Goal: Obtain resource: Download file/media

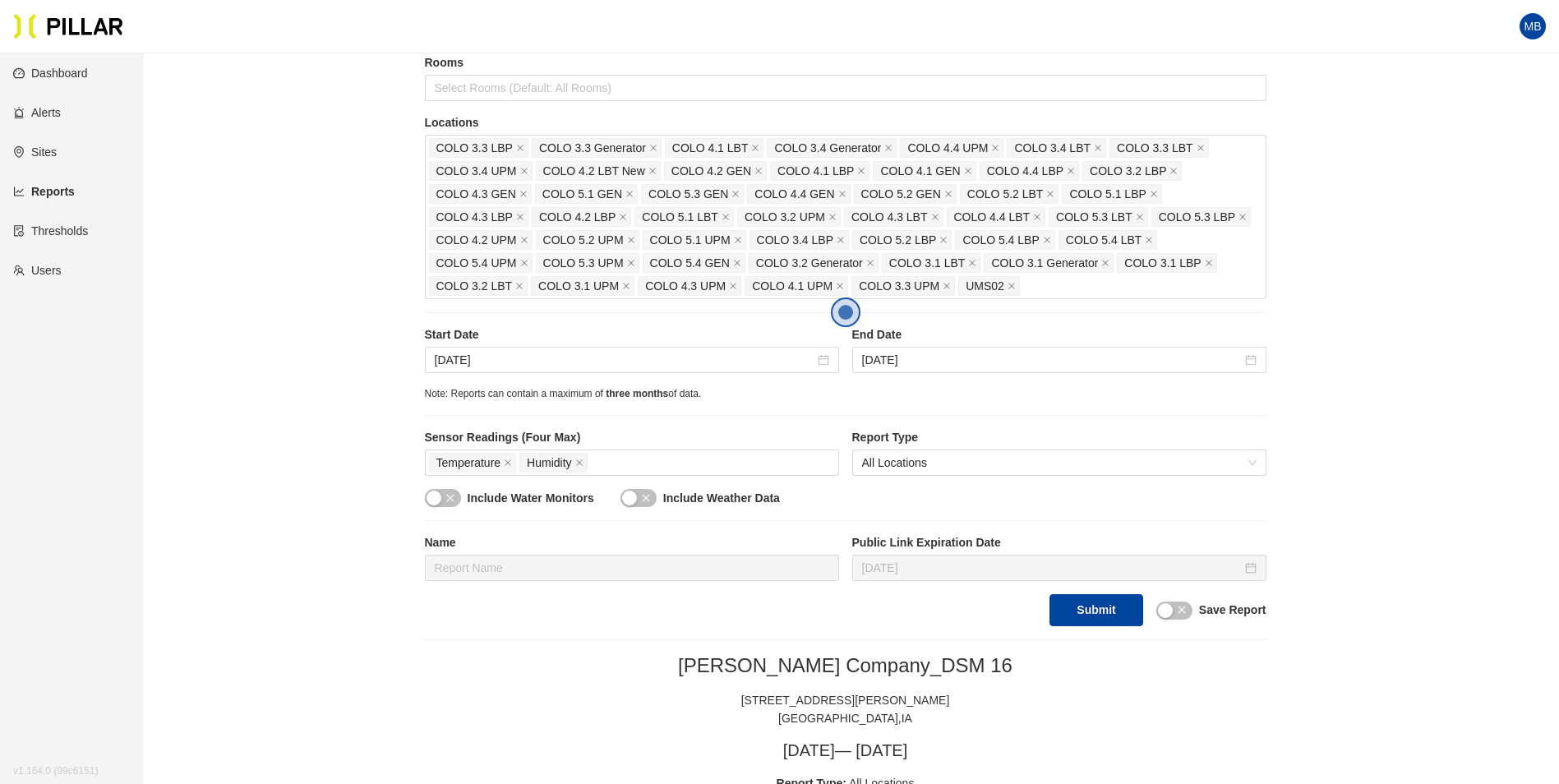
scroll to position [247, 0]
drag, startPoint x: 523, startPoint y: 378, endPoint x: 531, endPoint y: 365, distance: 15.3
click at [524, 378] on div "Start Date [DATE] End Date [DATE]" at bounding box center [846, 355] width 842 height 60
click at [537, 357] on input "Sep 14, 2025" at bounding box center [625, 358] width 380 height 18
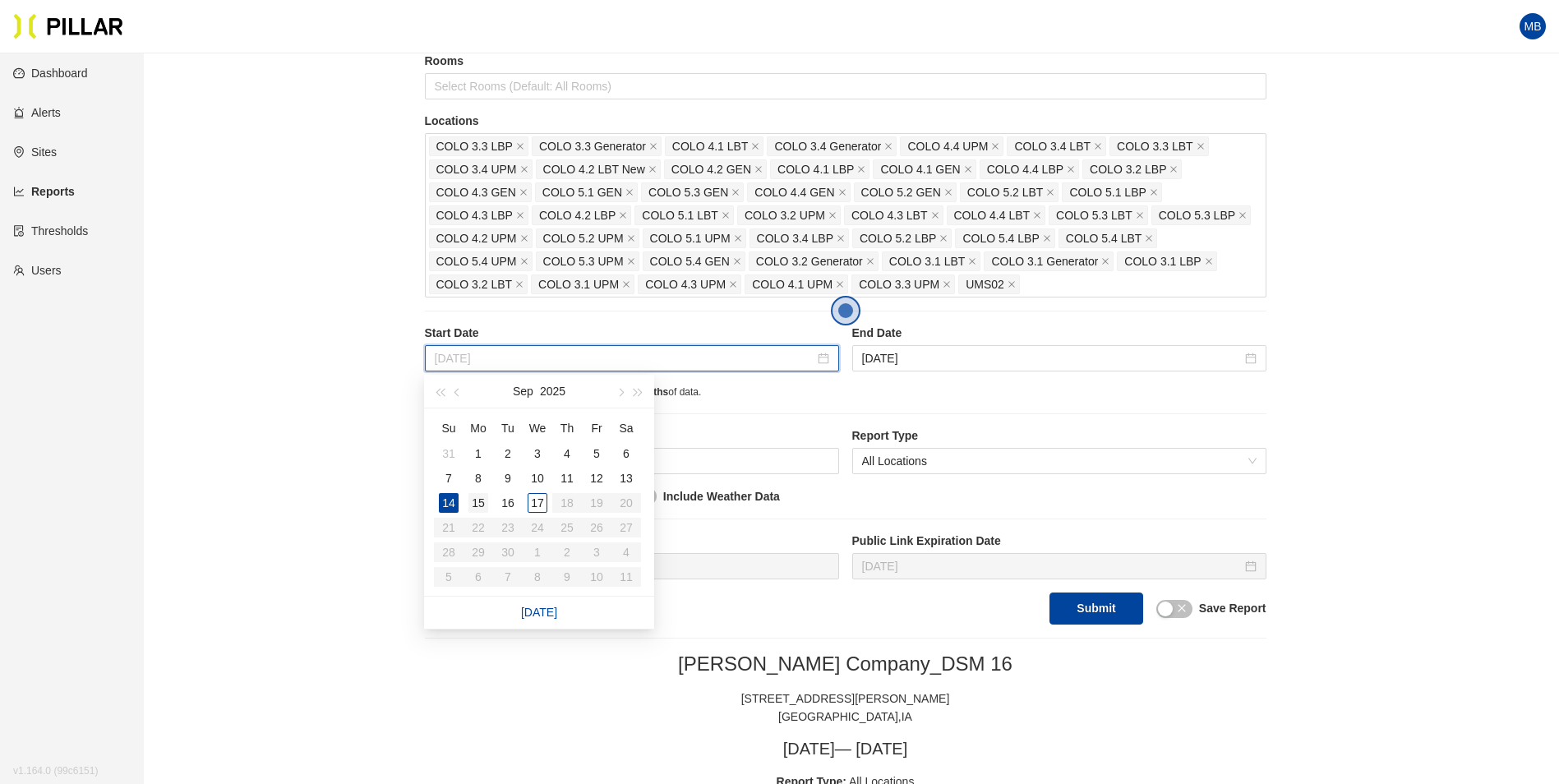
type input "Sep 15, 2025"
click at [480, 507] on div "15" at bounding box center [478, 503] width 20 height 20
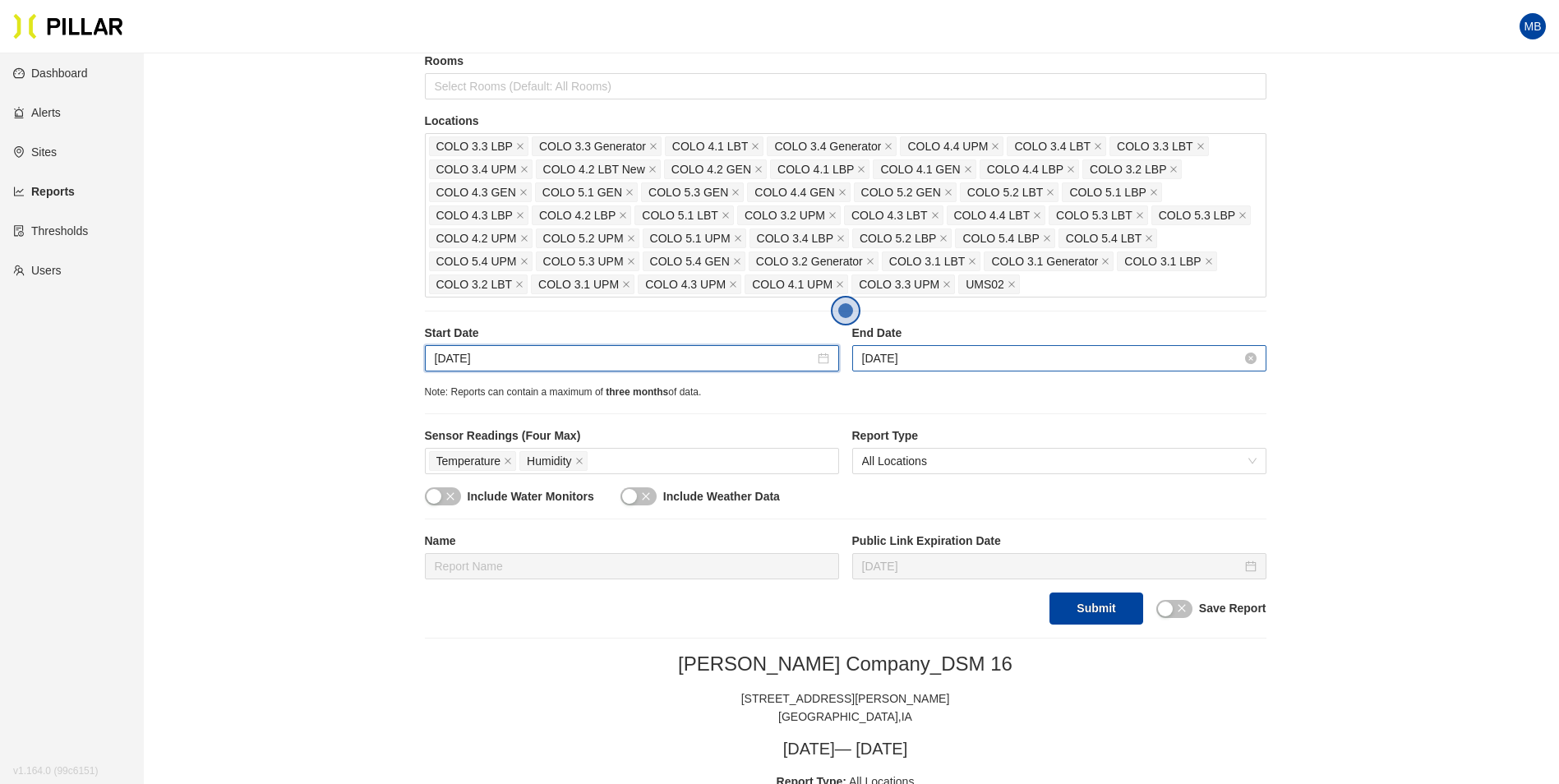
click at [950, 356] on input "Sep 16, 2025" at bounding box center [1052, 358] width 380 height 18
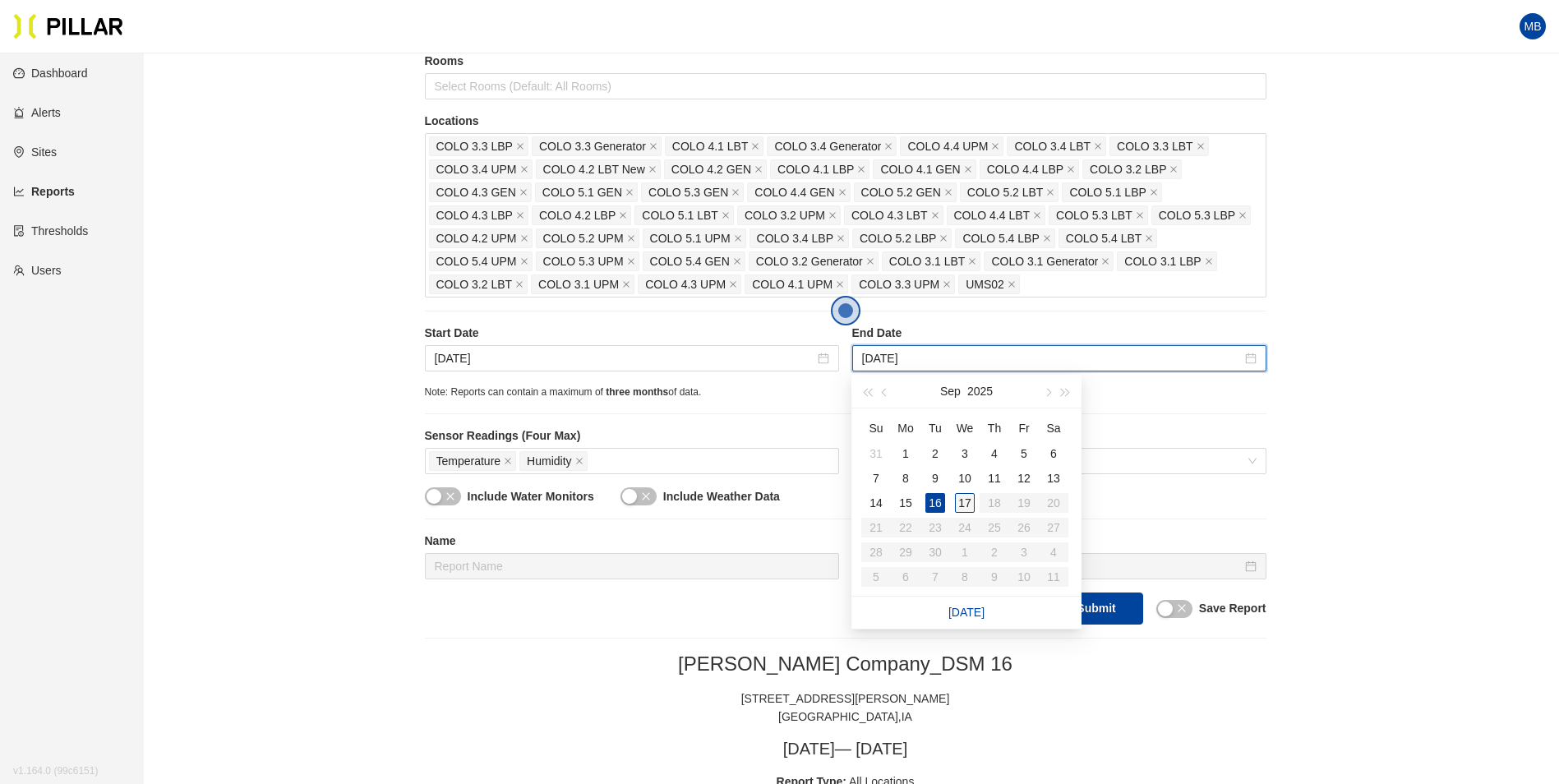
type input "Sep 17, 2025"
click at [969, 507] on div "17" at bounding box center [965, 503] width 20 height 20
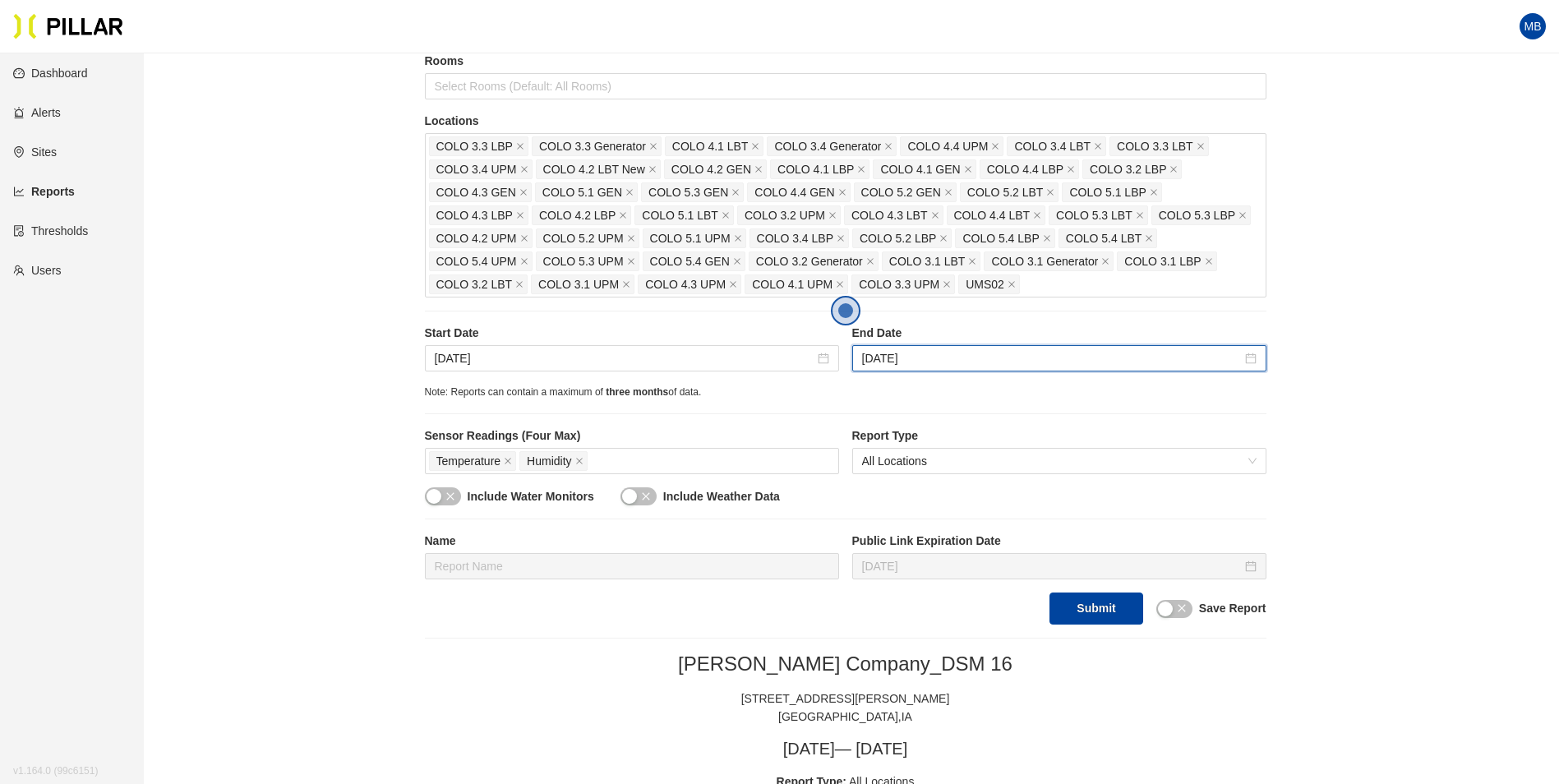
click at [1103, 612] on button "Submit" at bounding box center [1096, 608] width 93 height 32
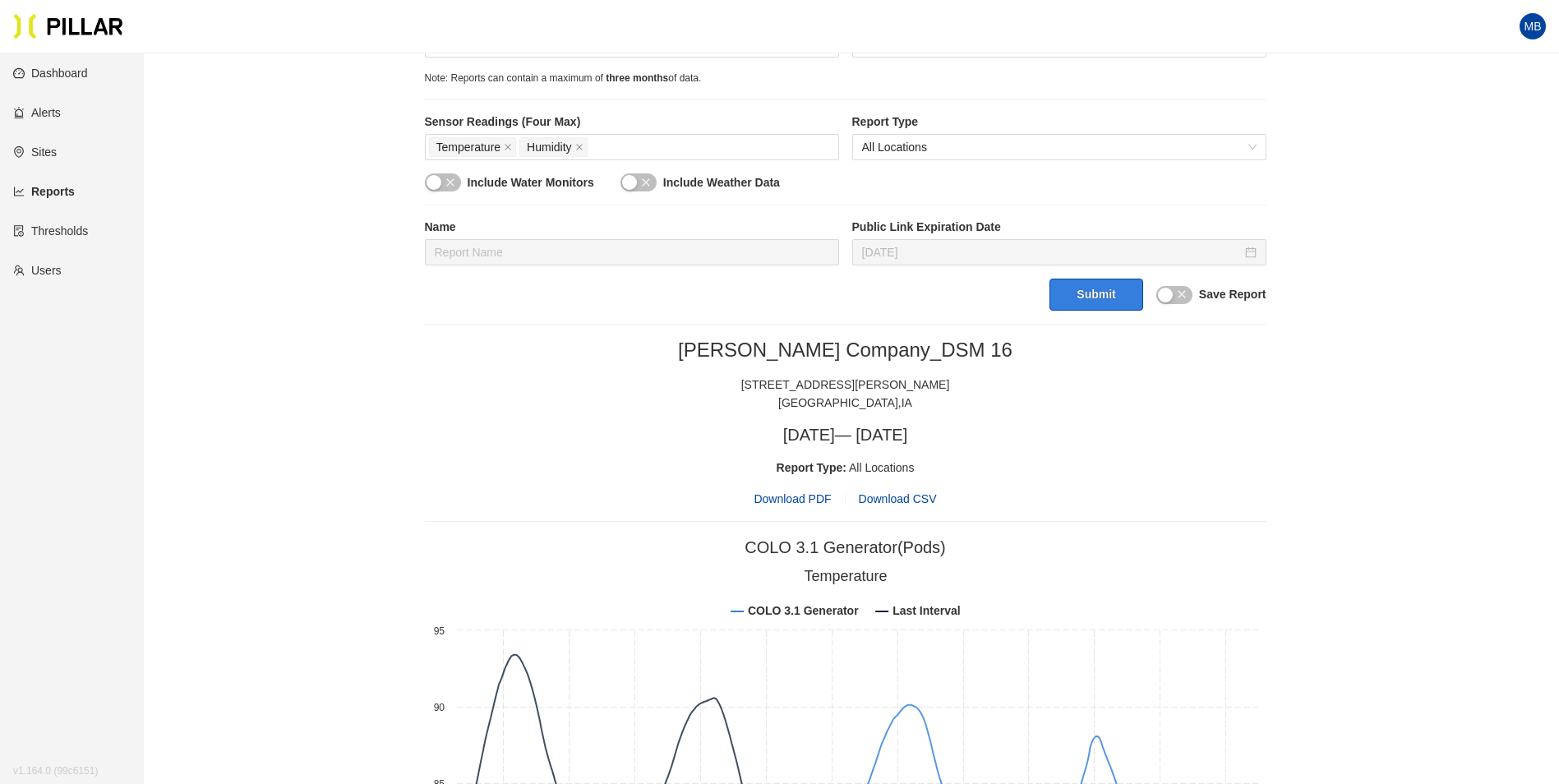
scroll to position [575, 0]
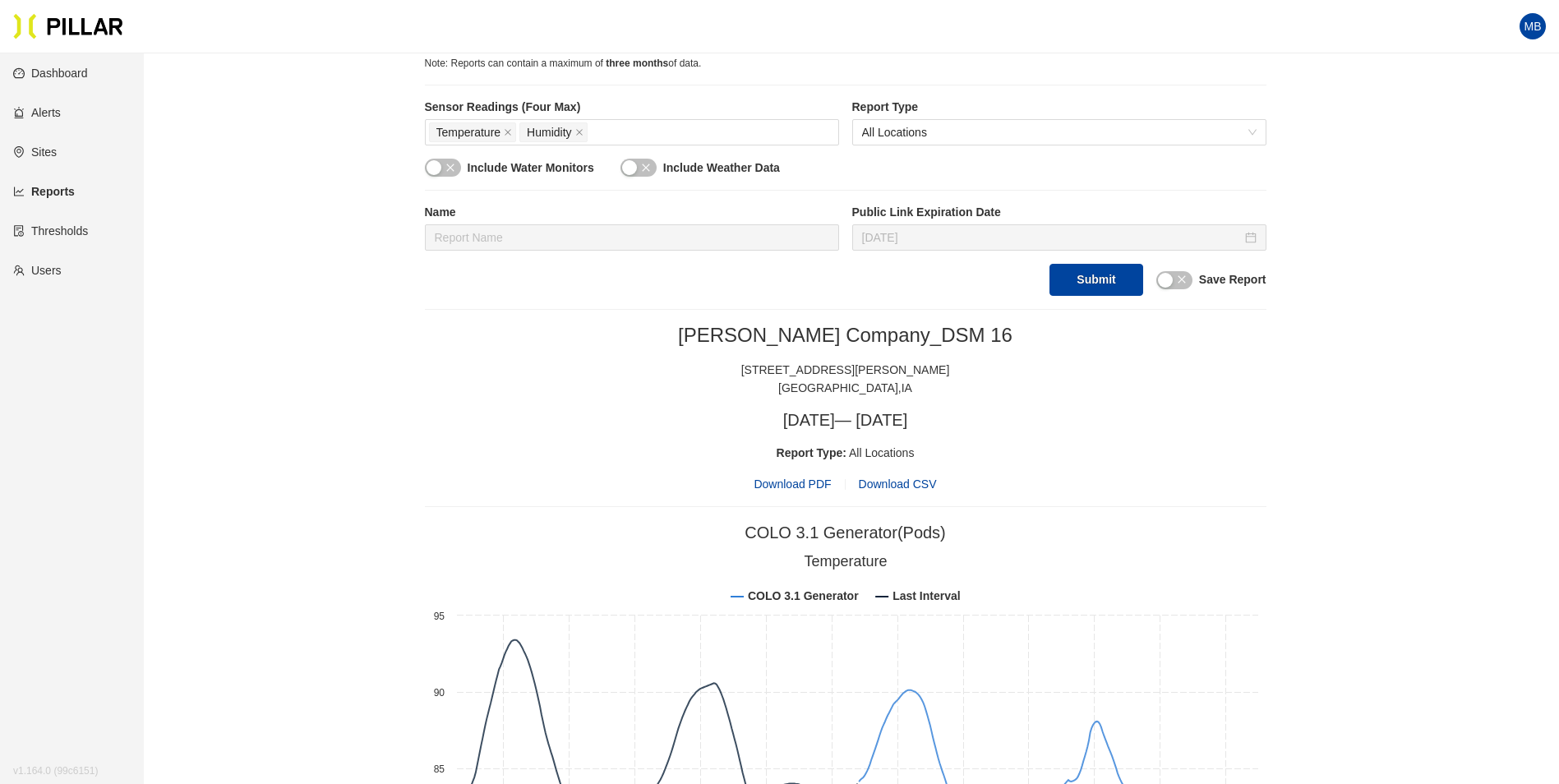
click at [805, 482] on span "Download PDF" at bounding box center [791, 483] width 77 height 18
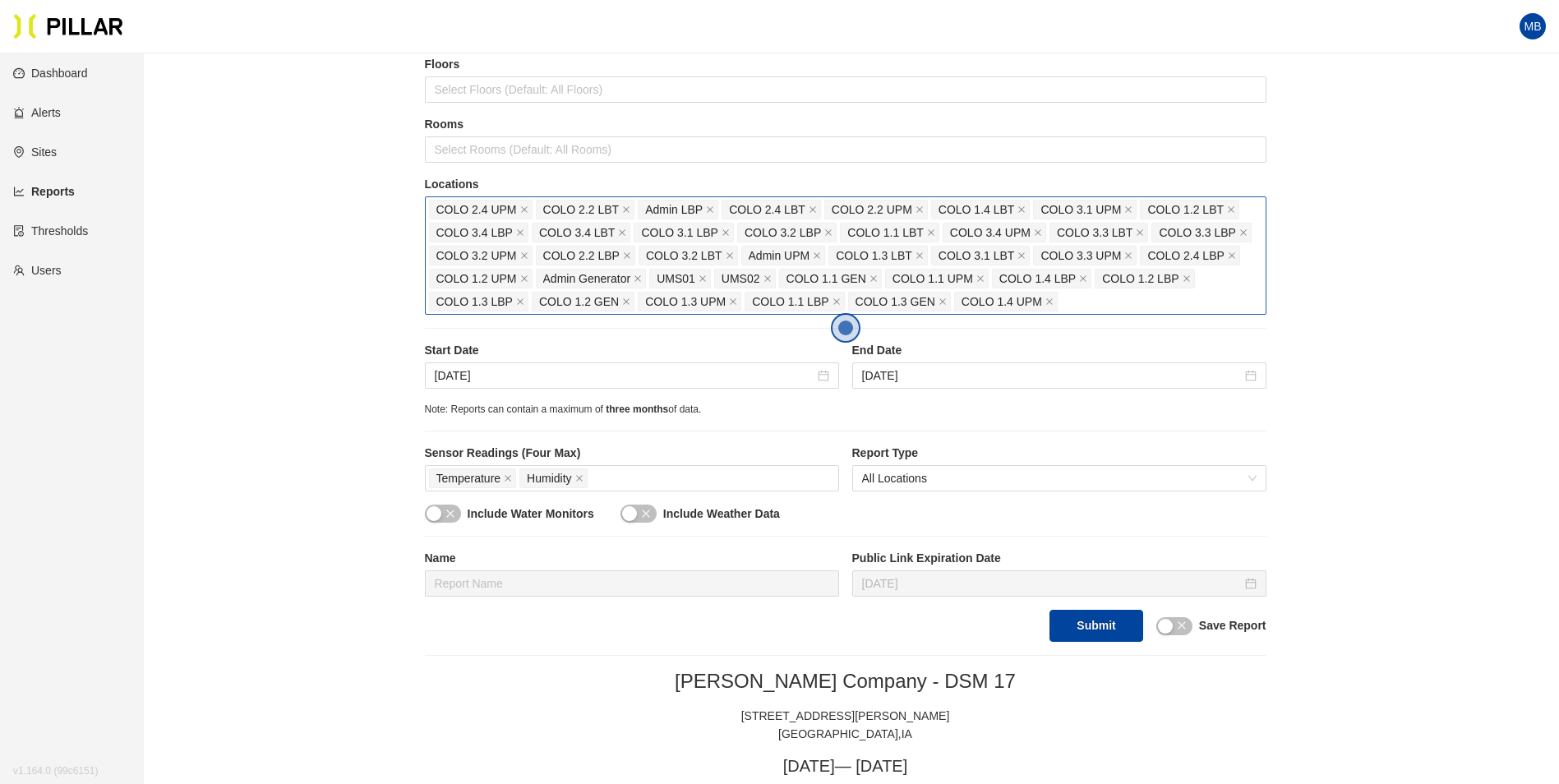
scroll to position [164, 0]
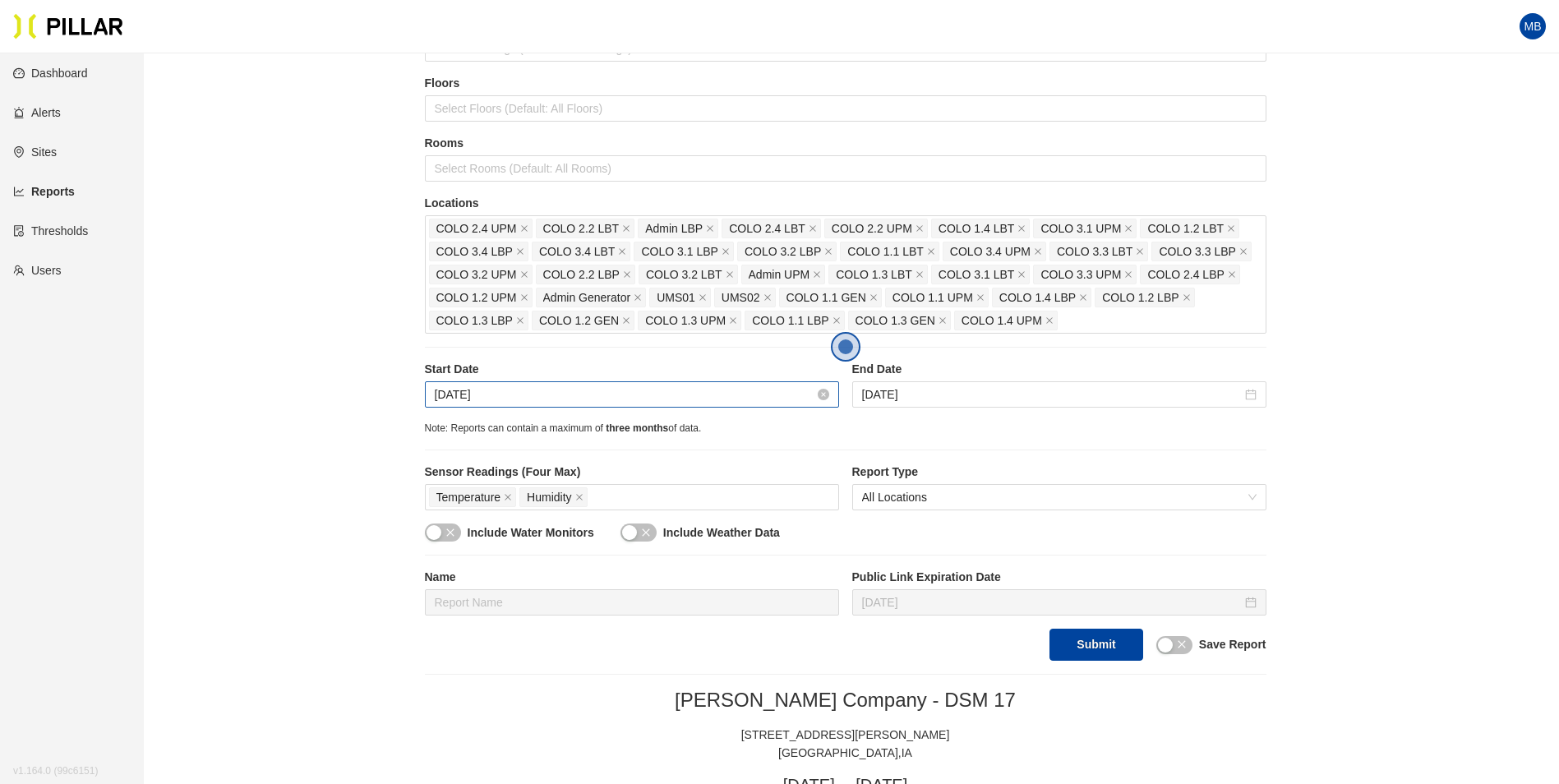
click at [571, 392] on input "Sep 14, 2025" at bounding box center [625, 394] width 380 height 18
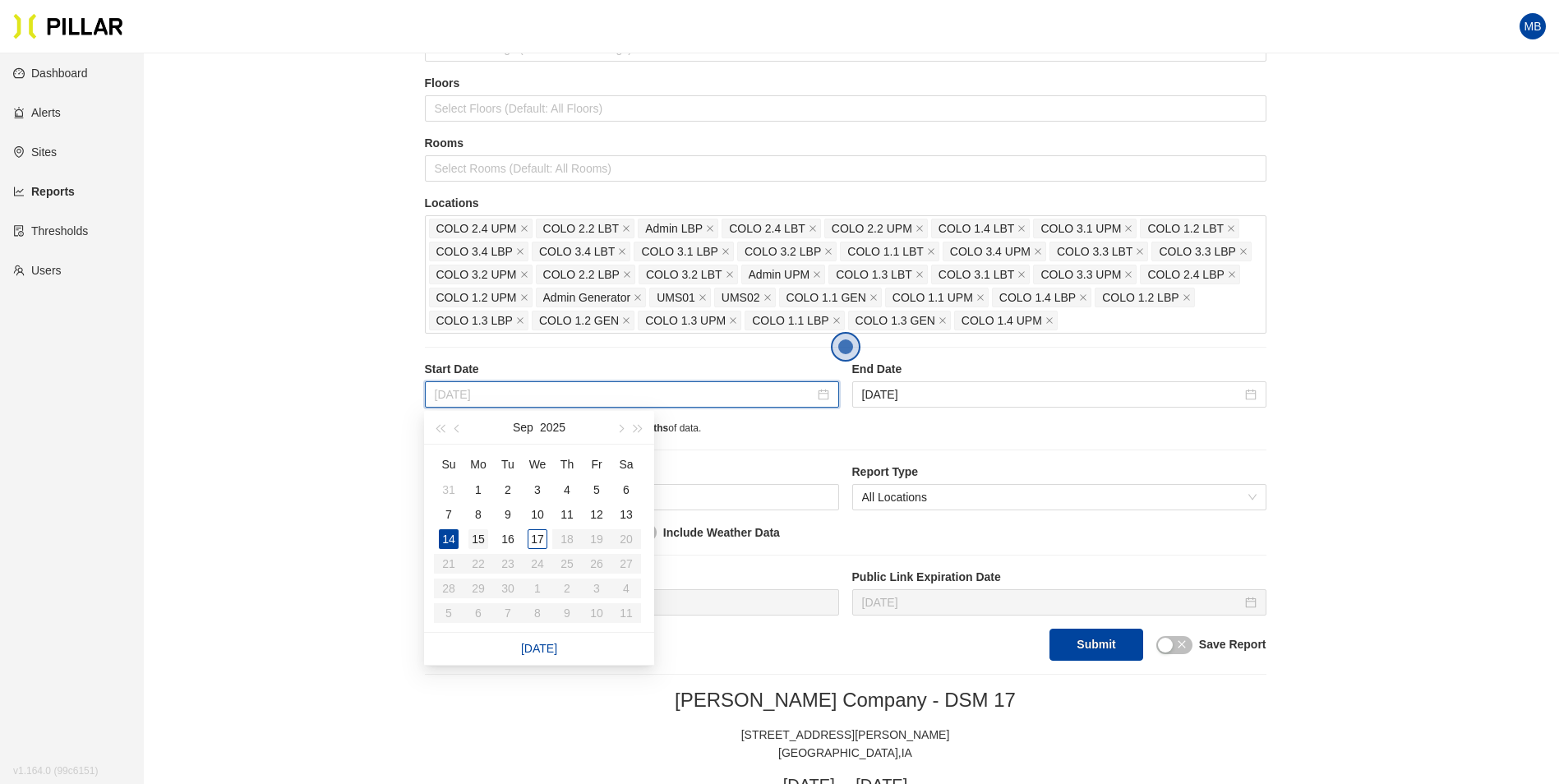
type input "Sep 15, 2025"
click at [478, 539] on div "15" at bounding box center [478, 539] width 20 height 20
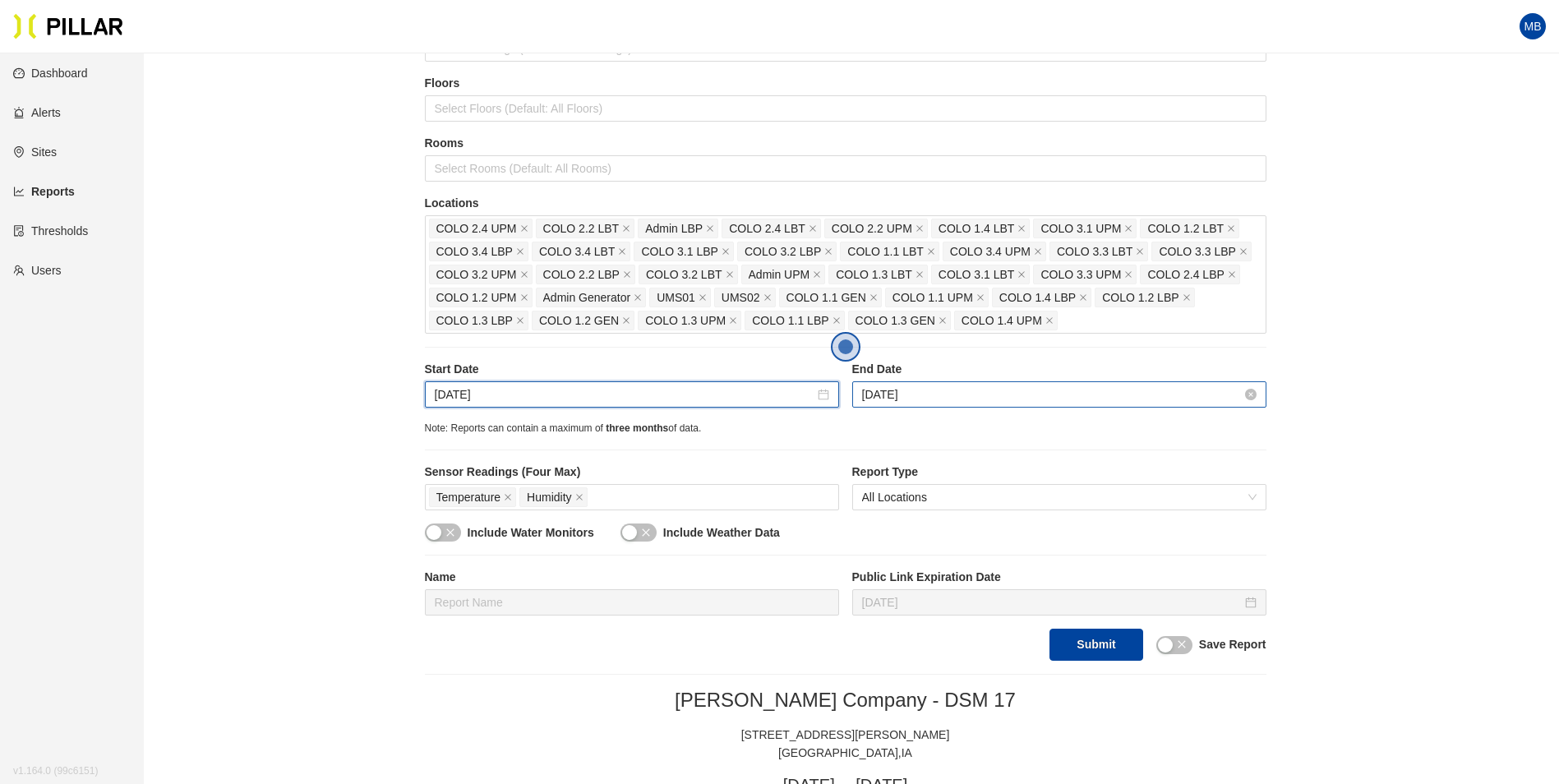
click at [975, 388] on input "Sep 16, 2025" at bounding box center [1052, 394] width 380 height 18
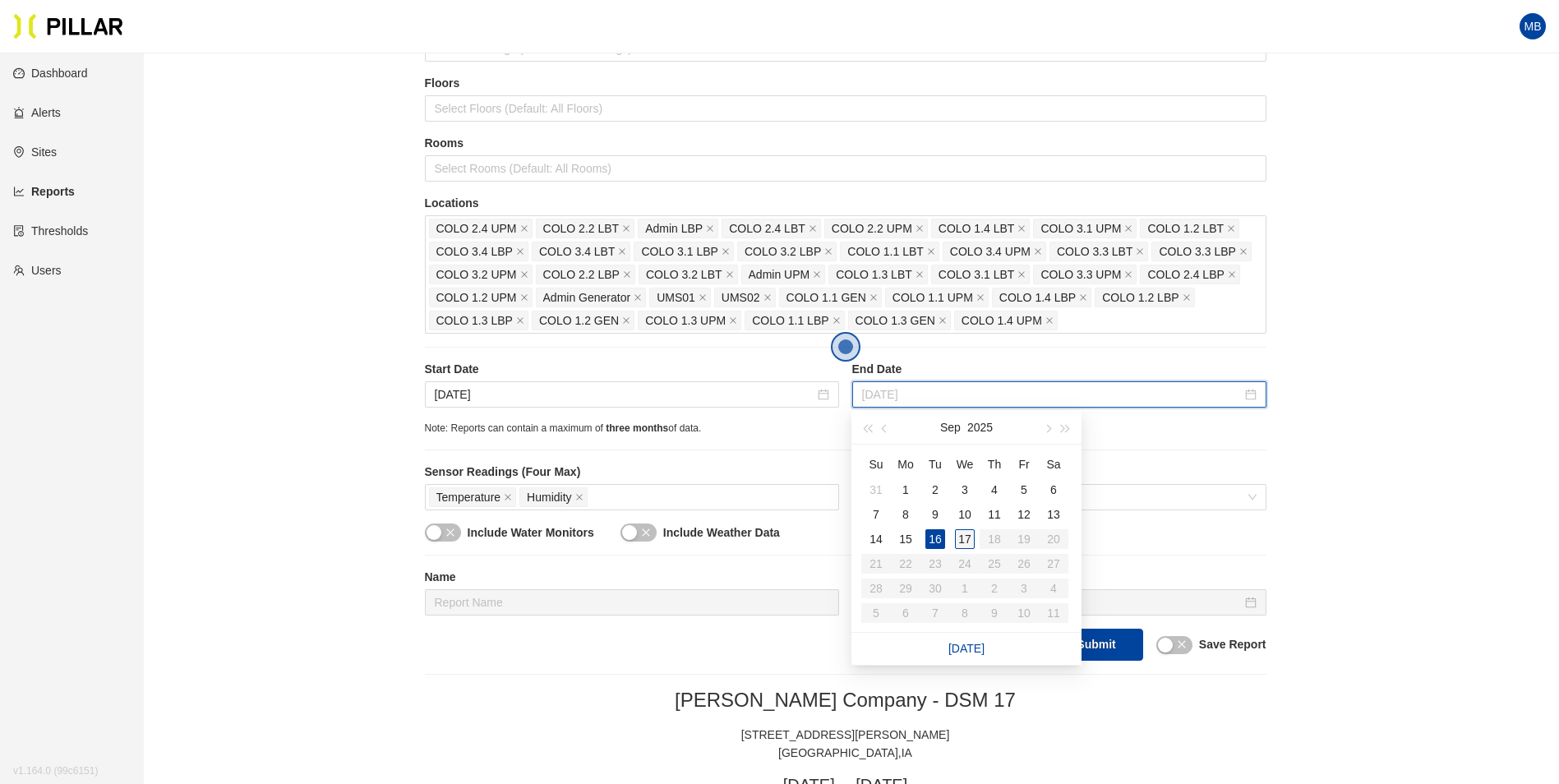
type input "Sep 17, 2025"
click at [968, 537] on div "17" at bounding box center [965, 539] width 20 height 20
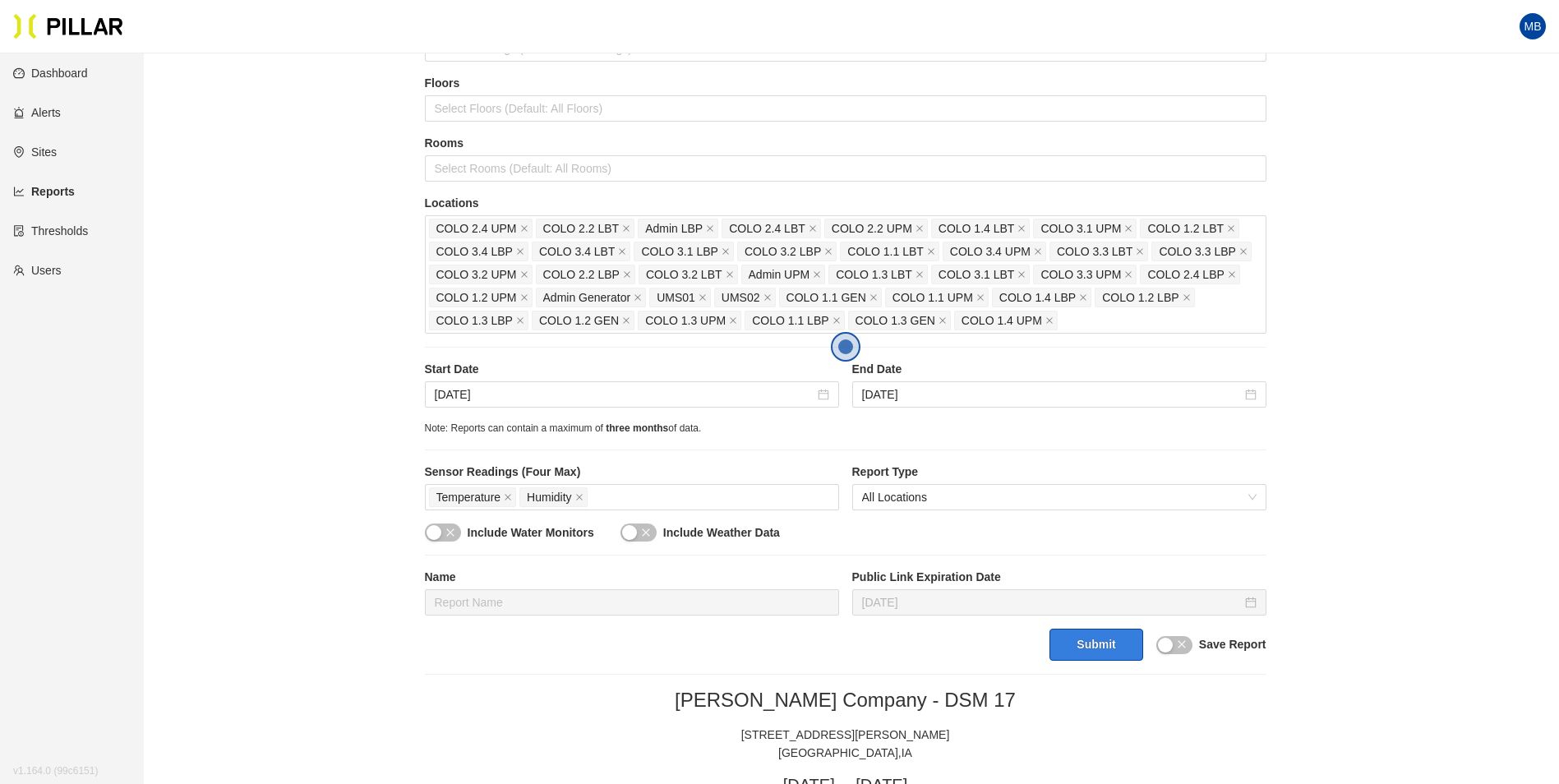
click at [1101, 639] on button "Submit" at bounding box center [1096, 645] width 93 height 32
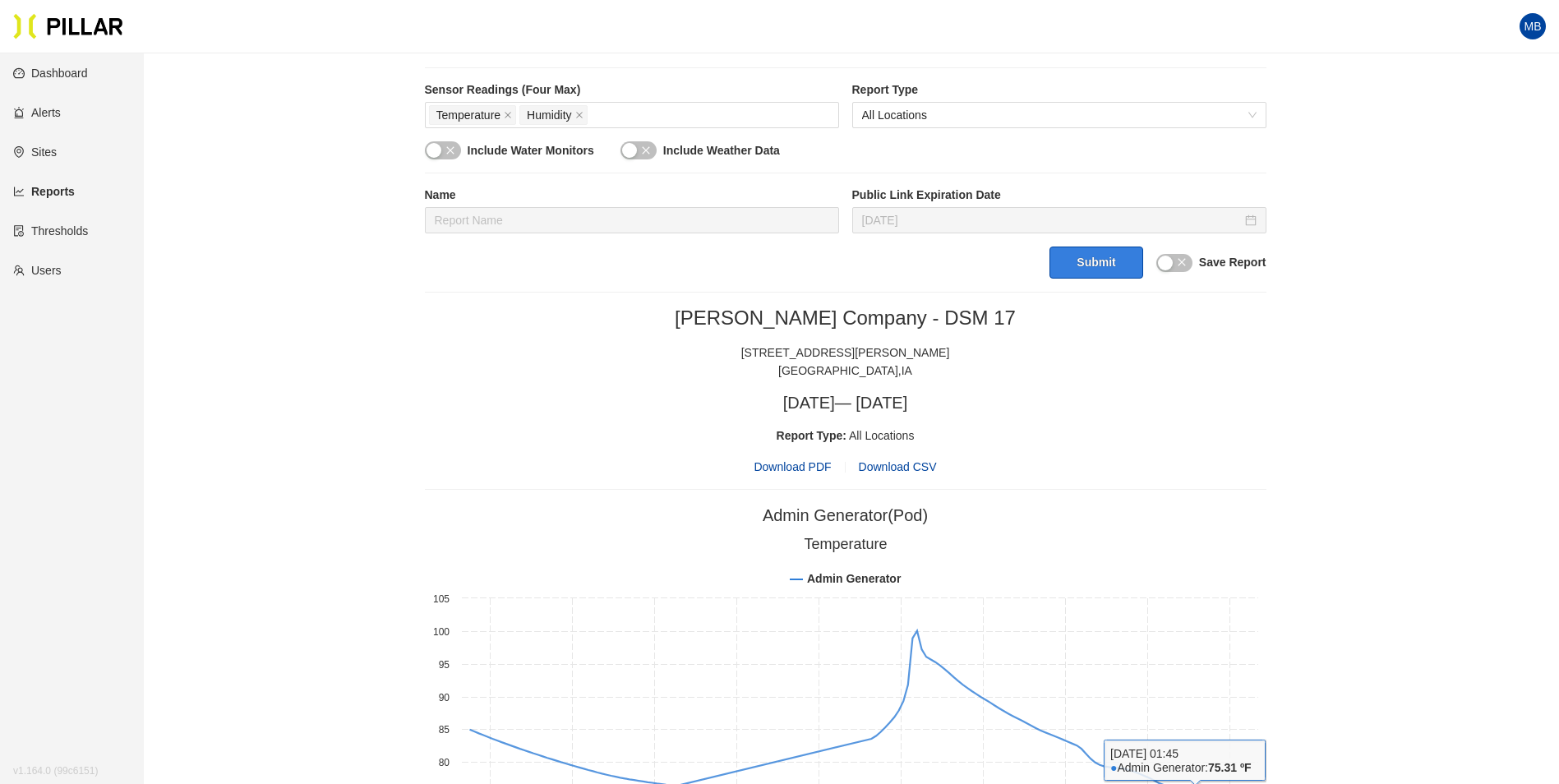
scroll to position [575, 0]
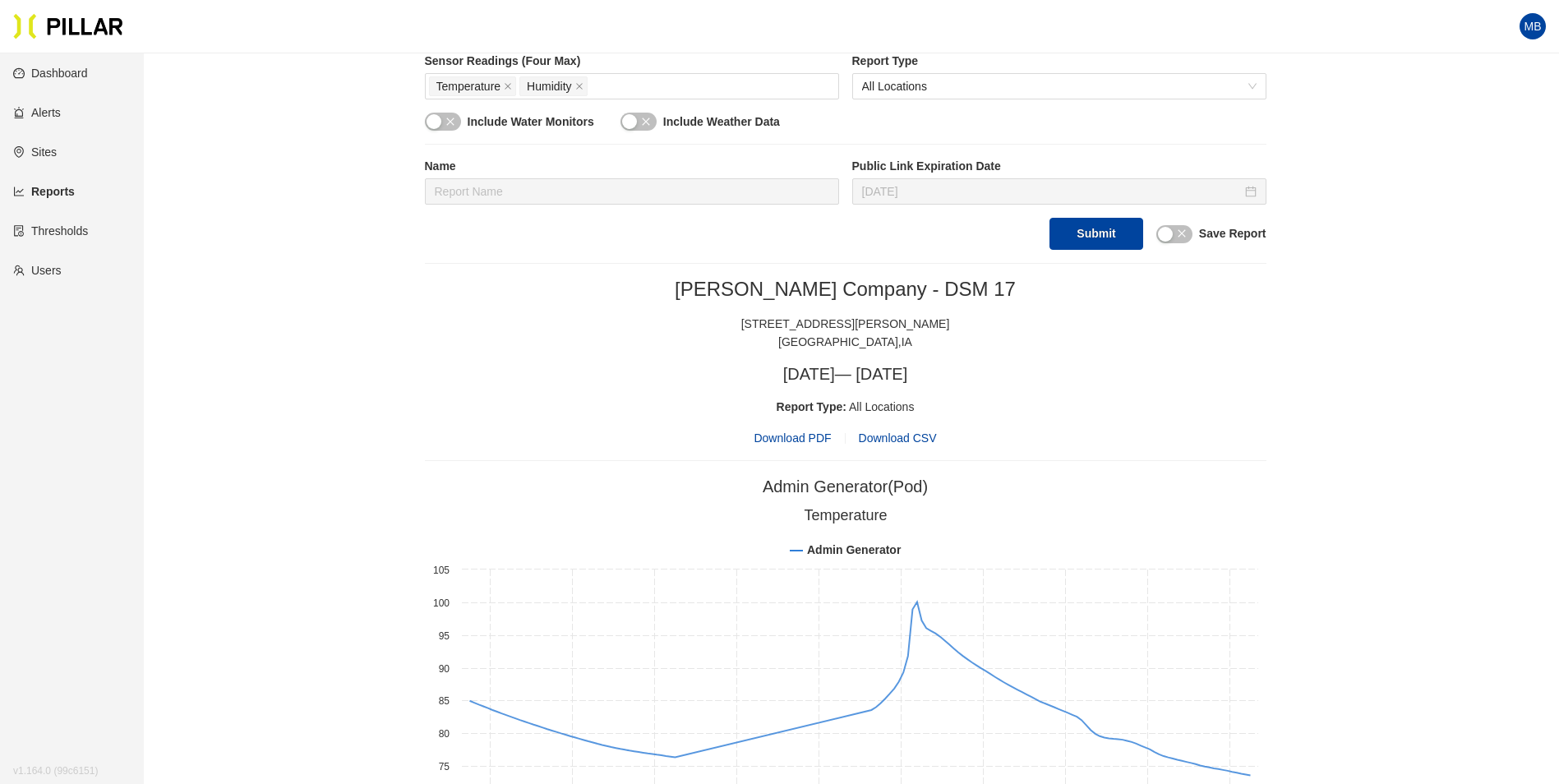
click at [809, 439] on span "Download PDF" at bounding box center [791, 438] width 77 height 18
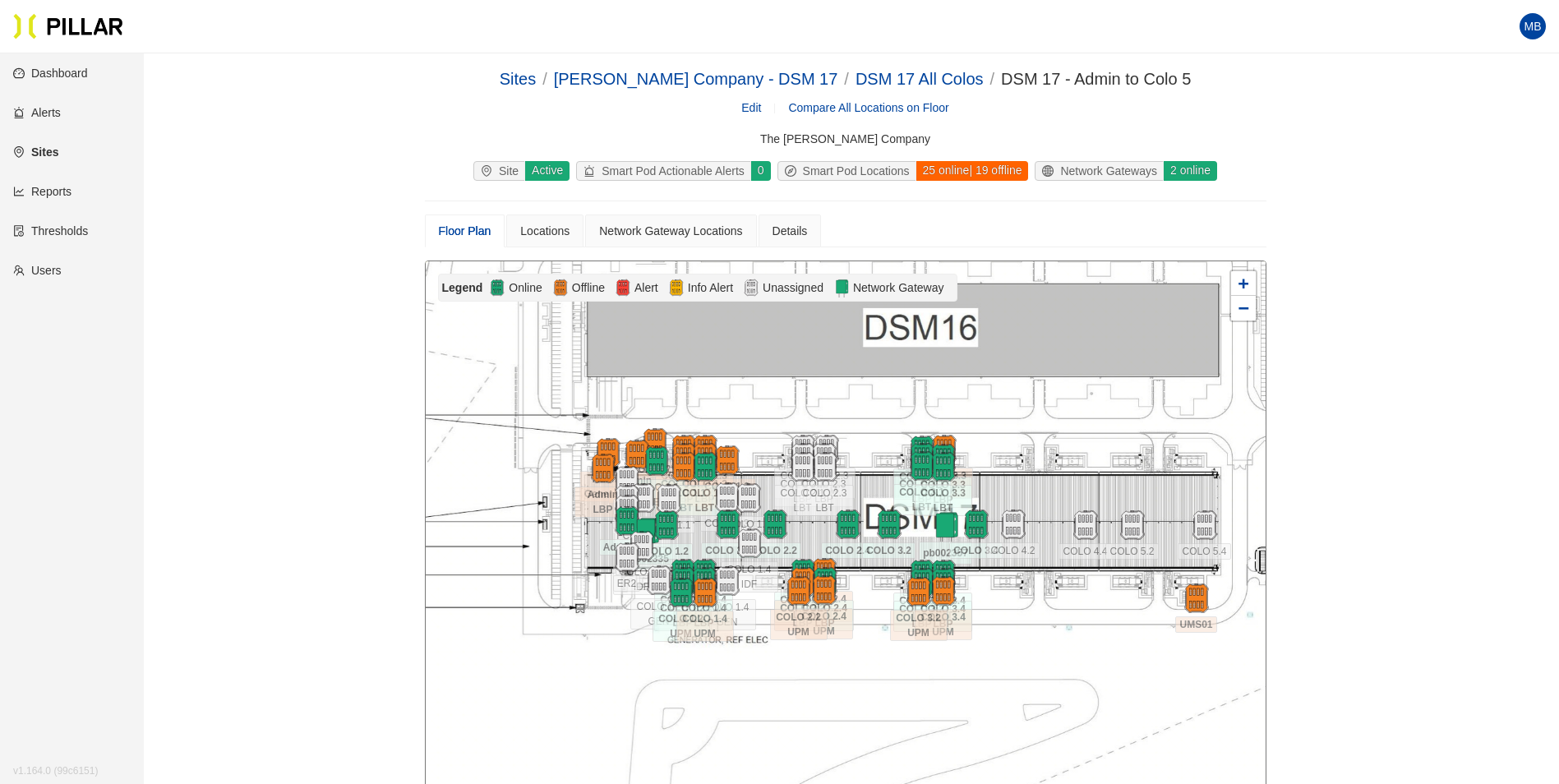
scroll to position [53, 0]
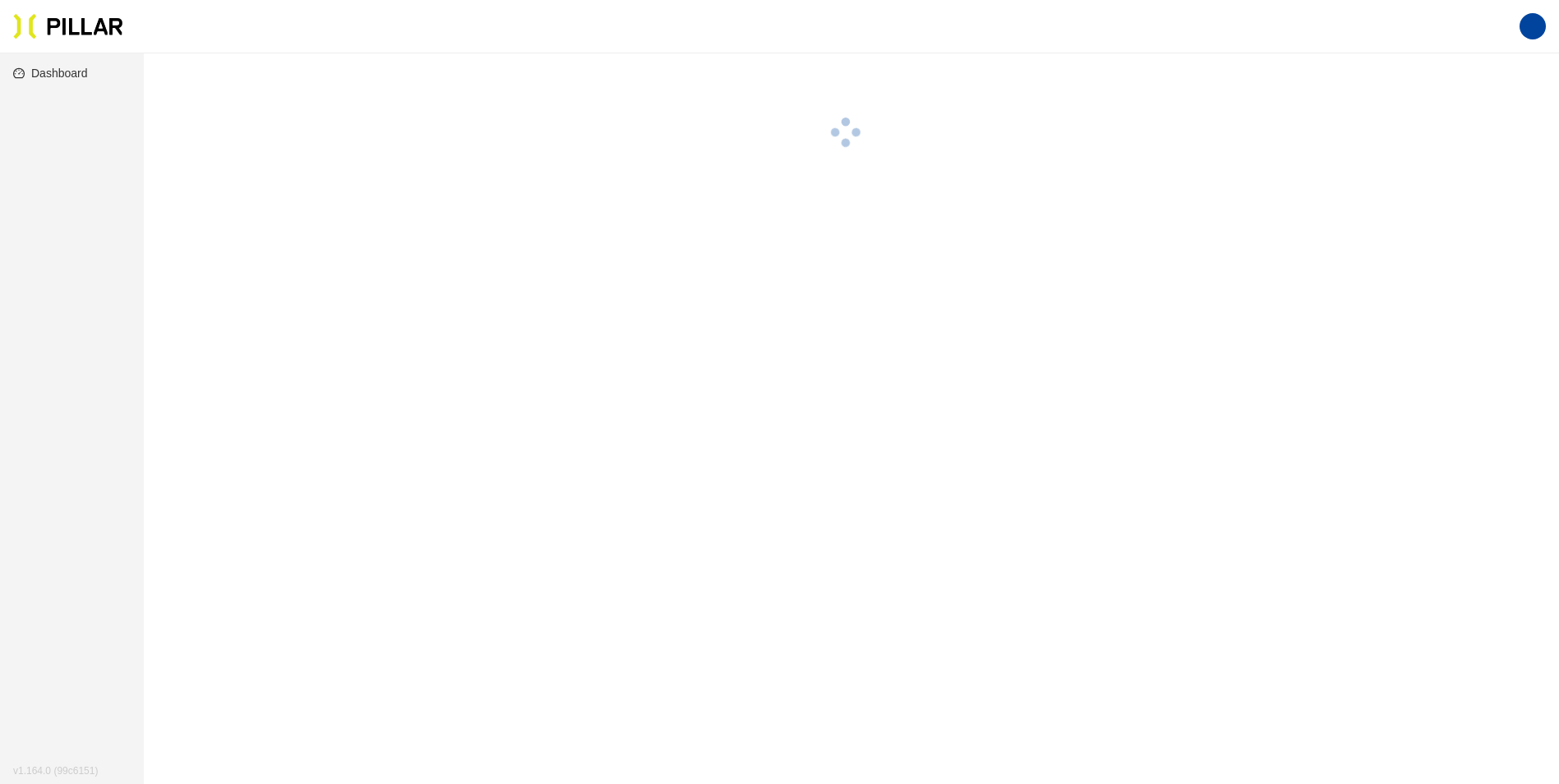
scroll to position [53, 0]
